Goal: Browse casually: Explore the website without a specific task or goal

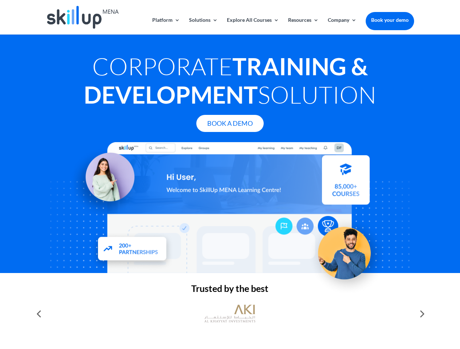
click at [230, 175] on div at bounding box center [230, 207] width 368 height 131
click at [203, 26] on link "Solutions" at bounding box center [203, 25] width 29 height 17
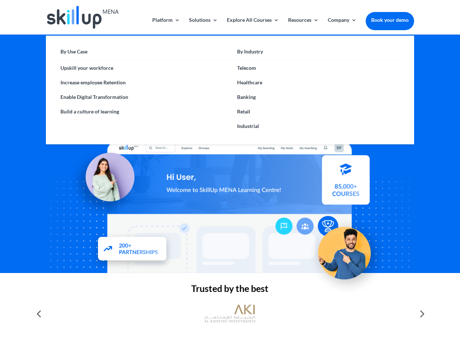
click at [252, 26] on link "Explore All Courses" at bounding box center [253, 25] width 52 height 17
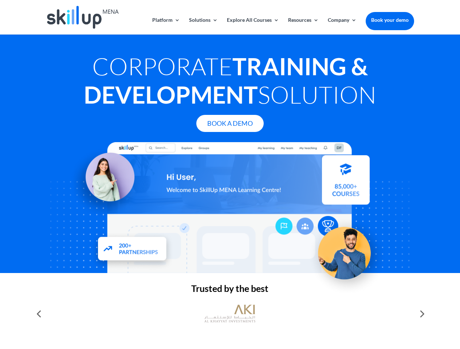
click at [302, 26] on link "Resources" at bounding box center [303, 25] width 31 height 17
click at [342, 26] on link "Company" at bounding box center [342, 25] width 29 height 17
click at [230, 314] on img at bounding box center [229, 313] width 51 height 25
